Goal: Transaction & Acquisition: Purchase product/service

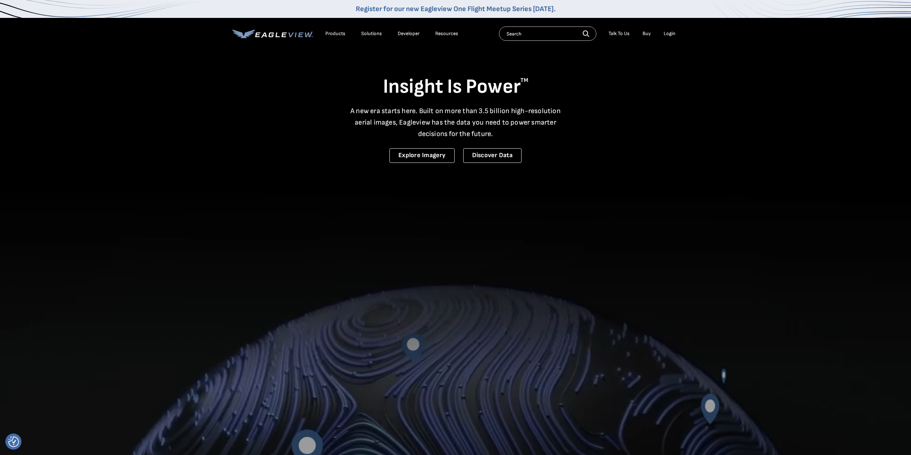
click at [668, 33] on div "Login" at bounding box center [670, 33] width 12 height 6
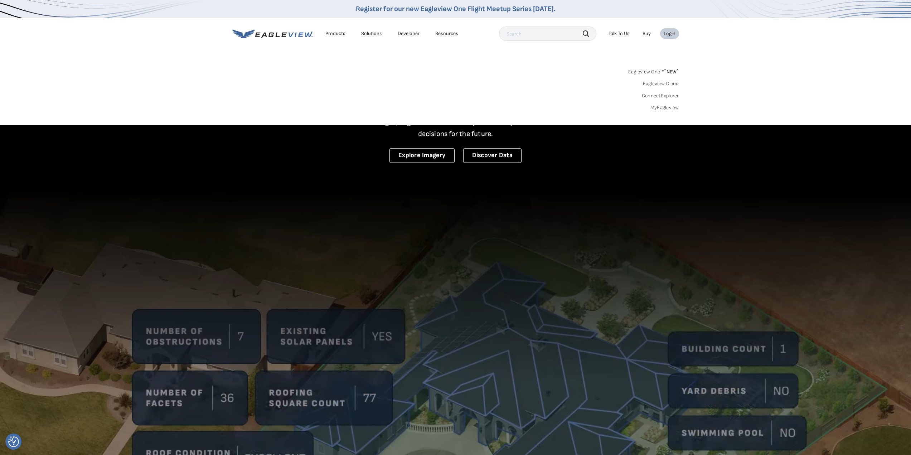
click at [673, 109] on link "MyEagleview" at bounding box center [665, 108] width 29 height 6
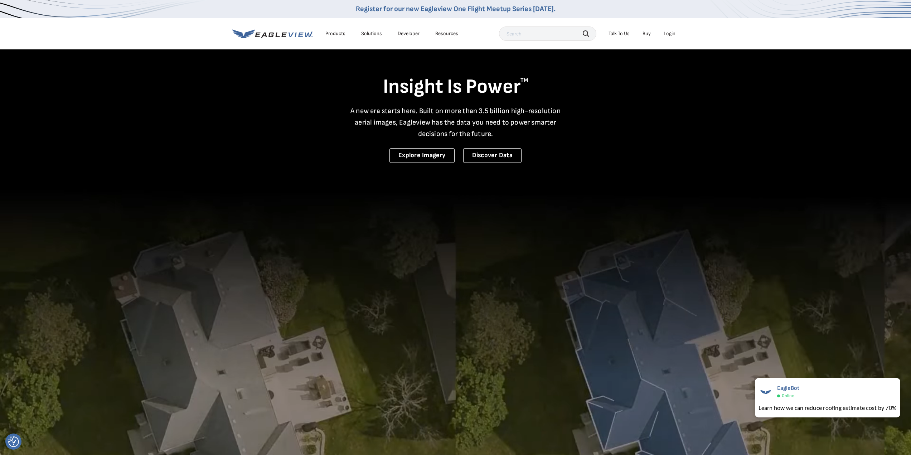
click at [666, 32] on div "Login" at bounding box center [670, 33] width 12 height 6
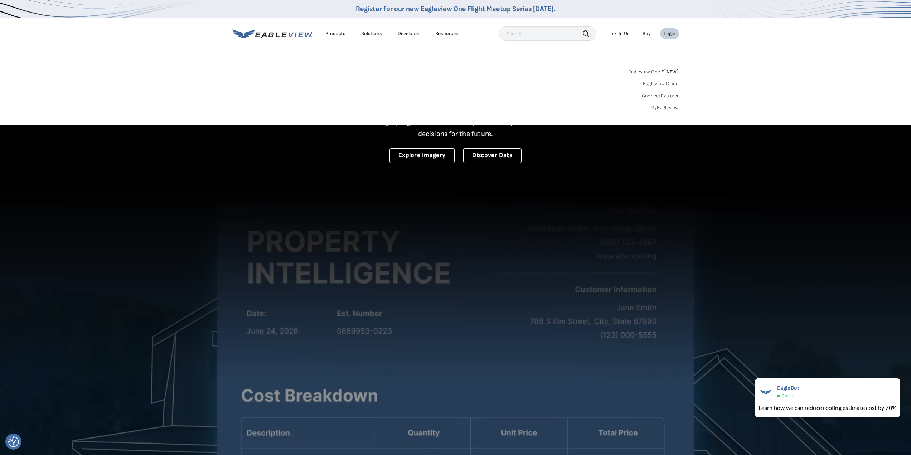
click at [668, 109] on link "MyEagleview" at bounding box center [665, 108] width 29 height 6
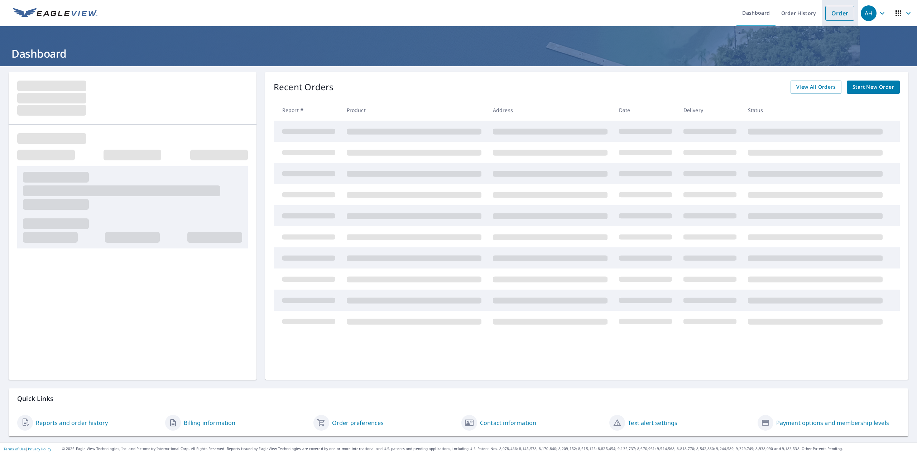
click at [837, 18] on link "Order" at bounding box center [839, 13] width 29 height 15
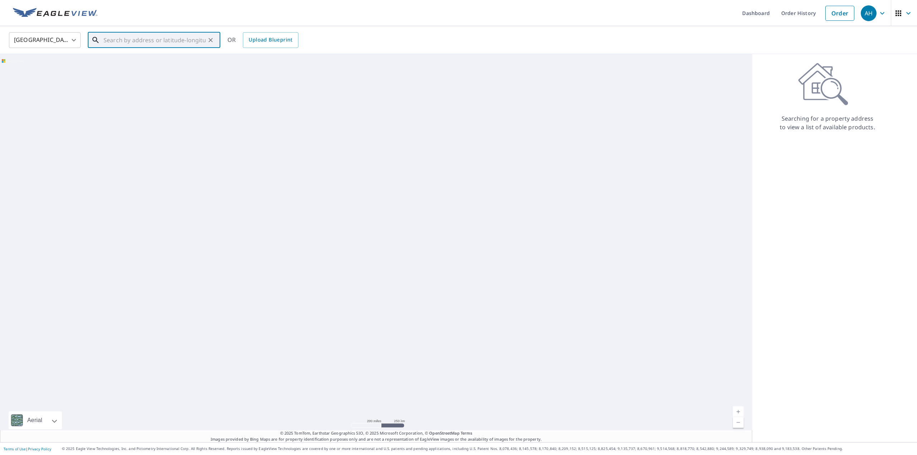
click at [170, 44] on input "text" at bounding box center [155, 40] width 102 height 20
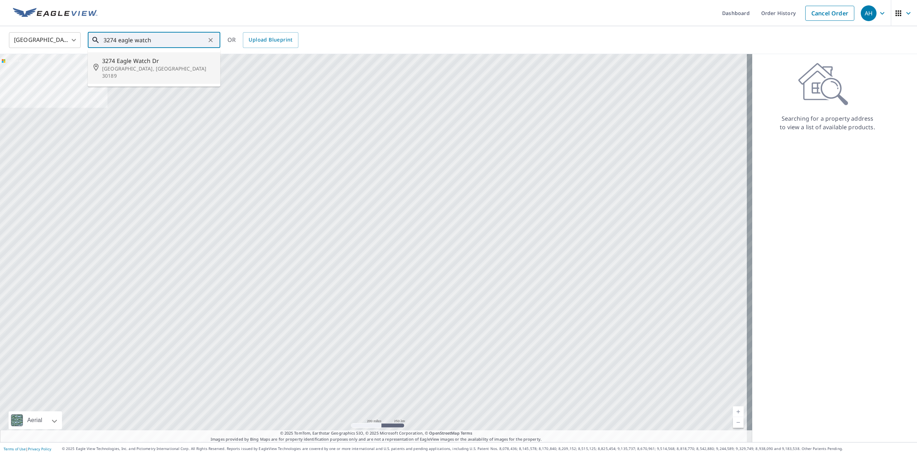
drag, startPoint x: 158, startPoint y: 61, endPoint x: 160, endPoint y: 56, distance: 5.8
click at [159, 58] on span "3274 Eagle Watch Dr" at bounding box center [158, 61] width 112 height 9
type input "[STREET_ADDRESS][PERSON_NAME]"
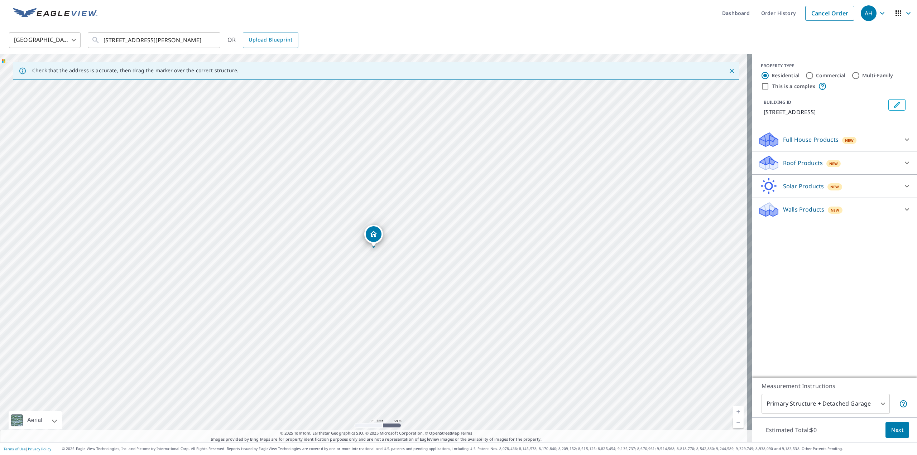
click at [870, 166] on div "Roof Products New" at bounding box center [828, 163] width 140 height 17
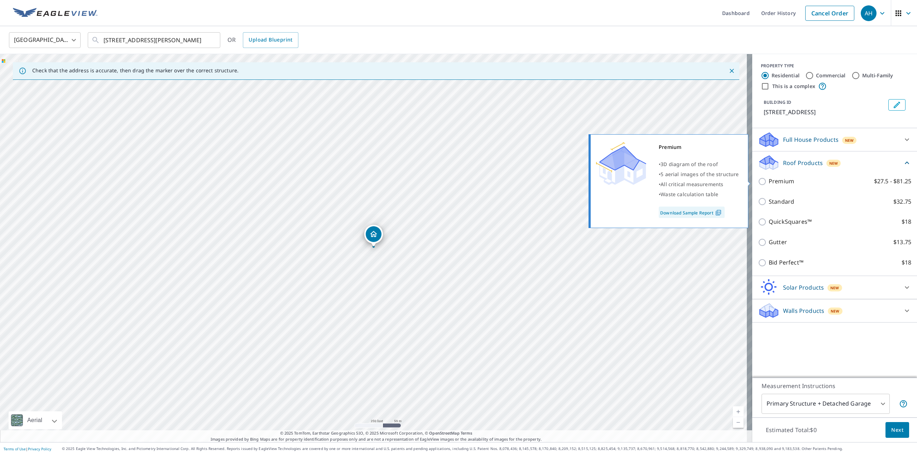
click at [794, 181] on label "Premium $27.5 - $81.25" at bounding box center [840, 181] width 143 height 9
click at [769, 181] on input "Premium $27.5 - $81.25" at bounding box center [763, 181] width 11 height 9
checkbox input "true"
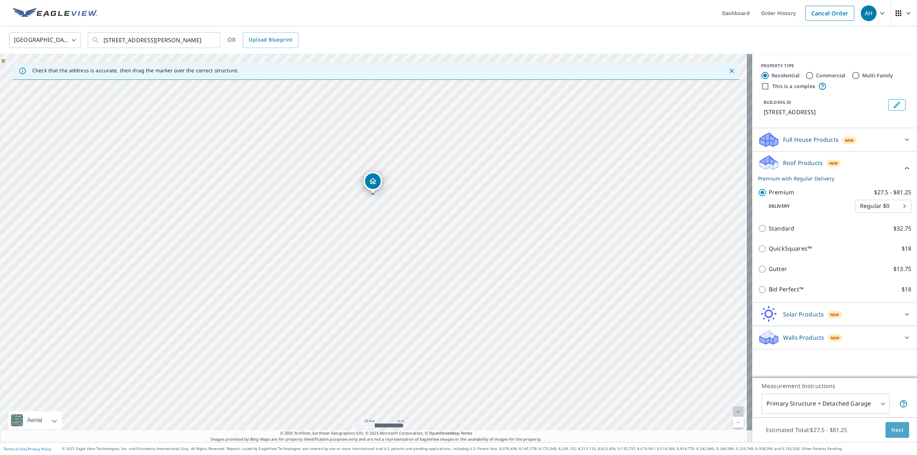
click at [897, 429] on span "Next" at bounding box center [897, 430] width 12 height 9
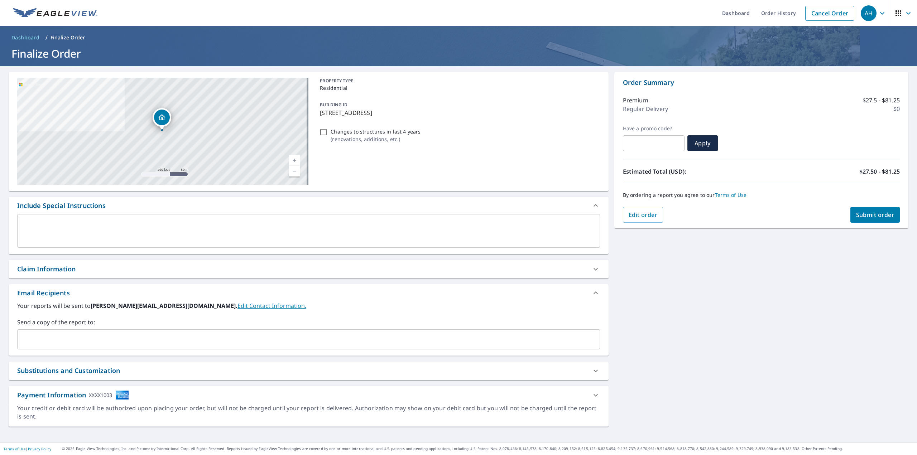
click at [60, 336] on input "text" at bounding box center [303, 340] width 566 height 14
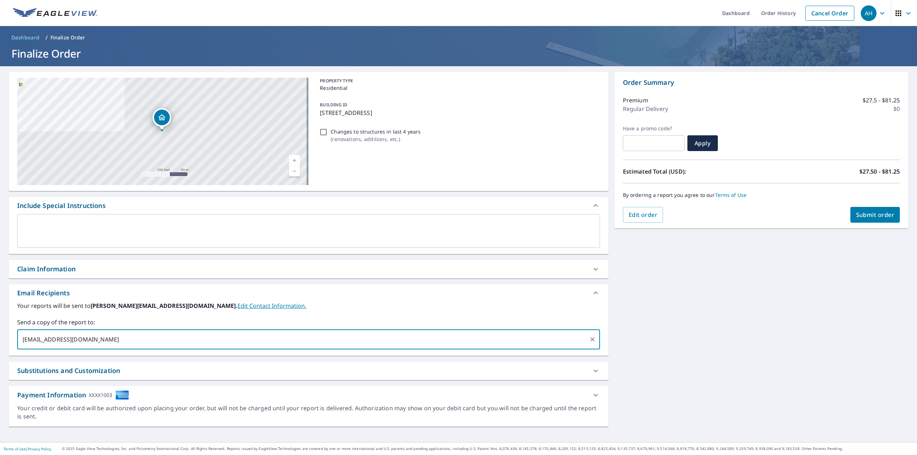
type input "[EMAIL_ADDRESS][DOMAIN_NAME]"
checkbox input "true"
type input "[EMAIL_ADDRESS][DOMAIN_NAME]"
click at [856, 215] on span "Submit order" at bounding box center [875, 215] width 38 height 8
checkbox input "true"
